Goal: Check status

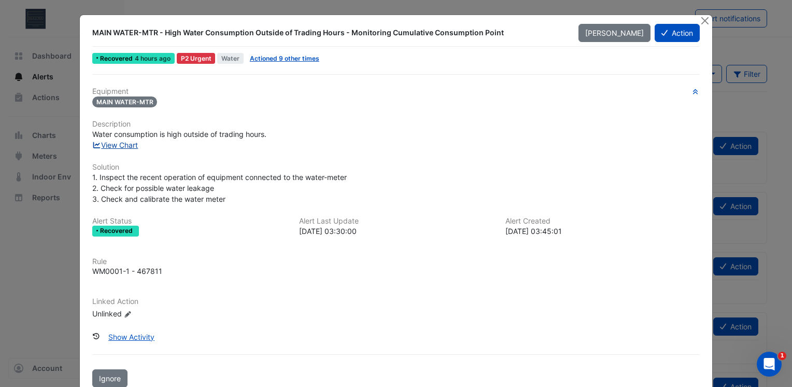
click at [124, 141] on link "View Chart" at bounding box center [115, 145] width 46 height 9
